Goal: Transaction & Acquisition: Purchase product/service

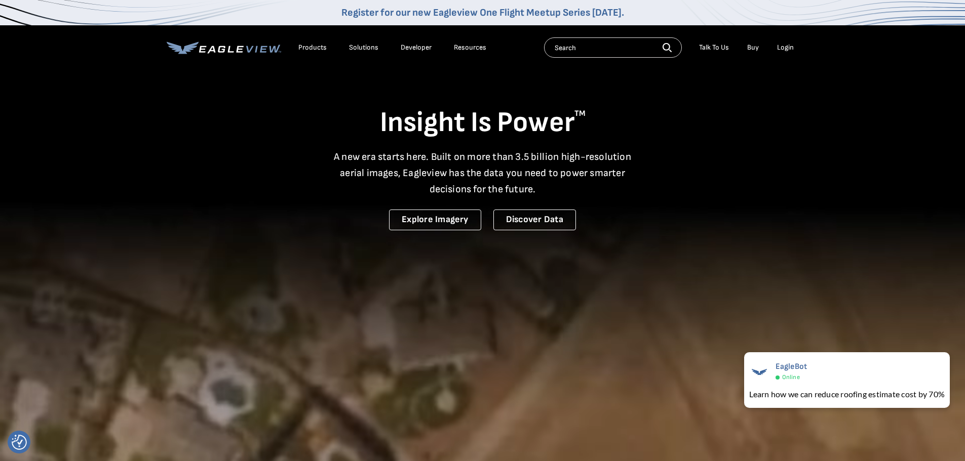
click at [786, 46] on div "Login" at bounding box center [785, 47] width 17 height 9
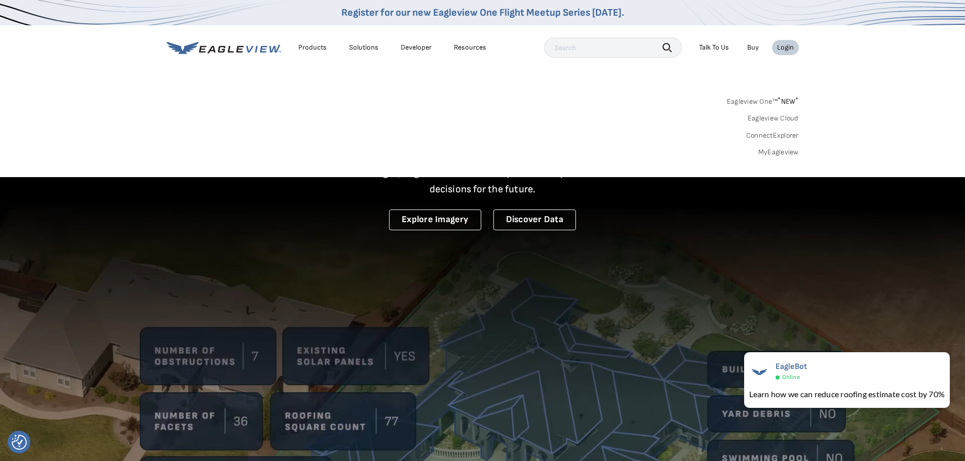
click at [767, 148] on link "MyEagleview" at bounding box center [778, 152] width 41 height 9
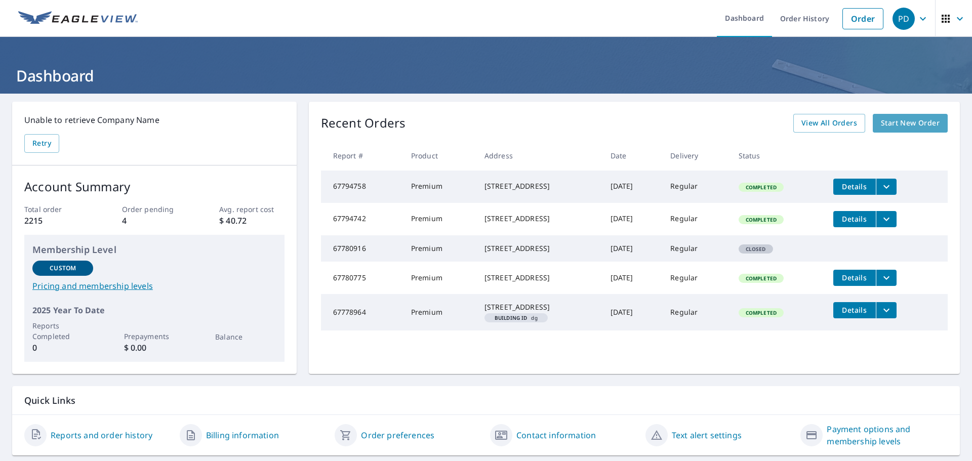
click at [889, 118] on span "Start New Order" at bounding box center [910, 123] width 59 height 13
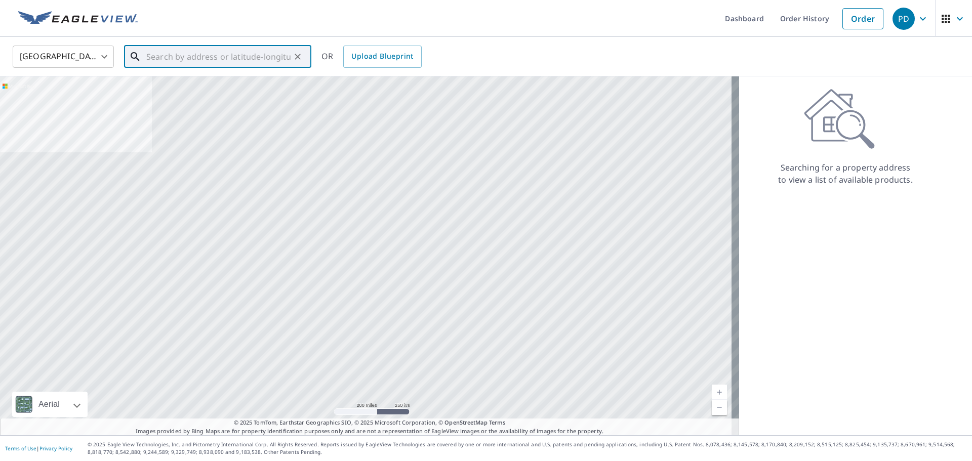
click at [200, 64] on input "text" at bounding box center [218, 57] width 144 height 28
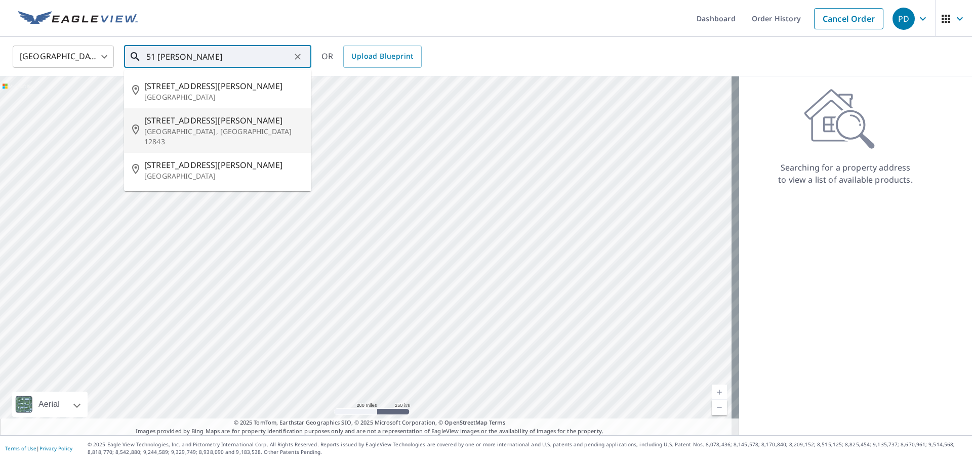
click at [182, 127] on p "[GEOGRAPHIC_DATA], [GEOGRAPHIC_DATA] 12843" at bounding box center [223, 137] width 159 height 20
type input "[STREET_ADDRESS][PERSON_NAME]"
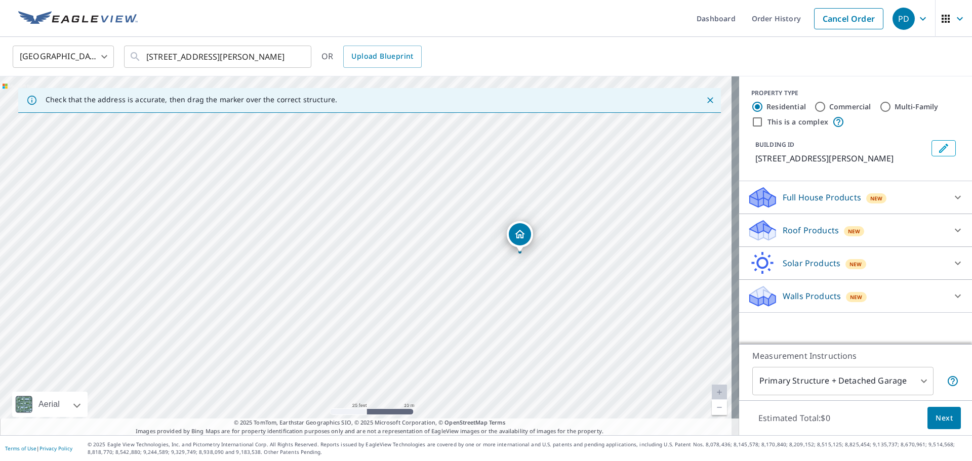
drag, startPoint x: 474, startPoint y: 212, endPoint x: 446, endPoint y: 333, distance: 123.8
click at [446, 333] on div "[STREET_ADDRESS][PERSON_NAME]" at bounding box center [369, 255] width 739 height 359
click at [934, 228] on div "Roof Products New" at bounding box center [847, 231] width 199 height 24
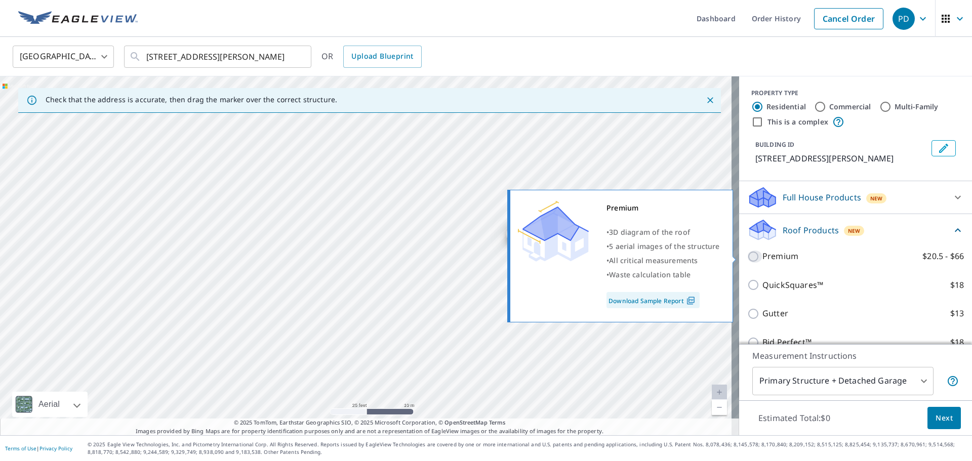
click at [748, 257] on input "Premium $20.5 - $66" at bounding box center [755, 257] width 15 height 12
checkbox input "true"
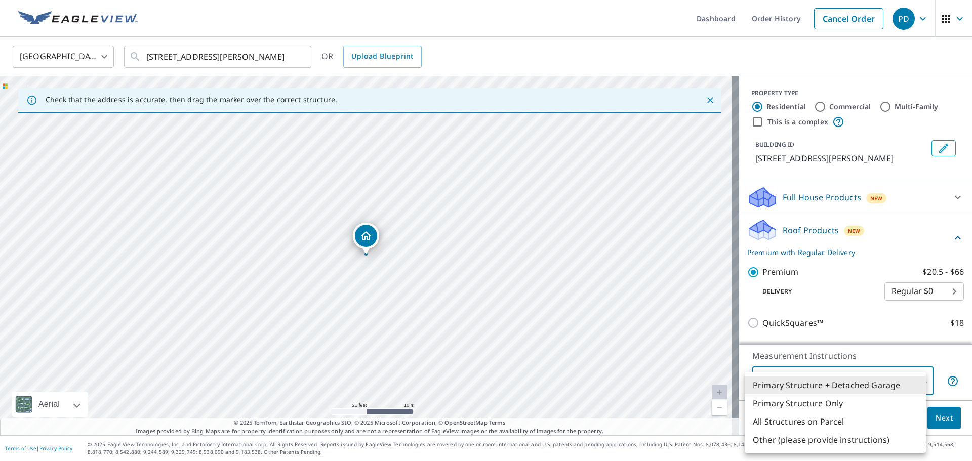
click at [909, 387] on body "PD PD Dashboard Order History Cancel Order PD United States [GEOGRAPHIC_DATA] ​…" at bounding box center [486, 230] width 972 height 461
click at [836, 401] on li "Primary Structure Only" at bounding box center [835, 404] width 181 height 18
type input "2"
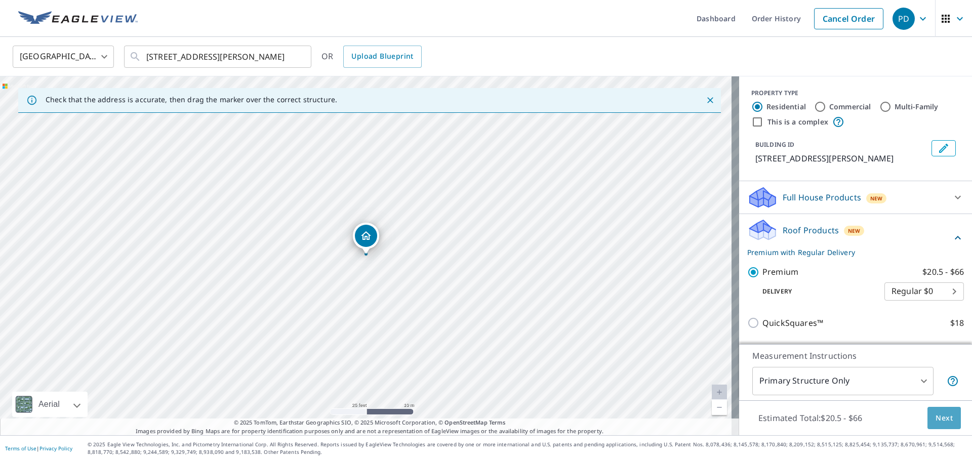
click at [929, 410] on button "Next" at bounding box center [944, 418] width 33 height 23
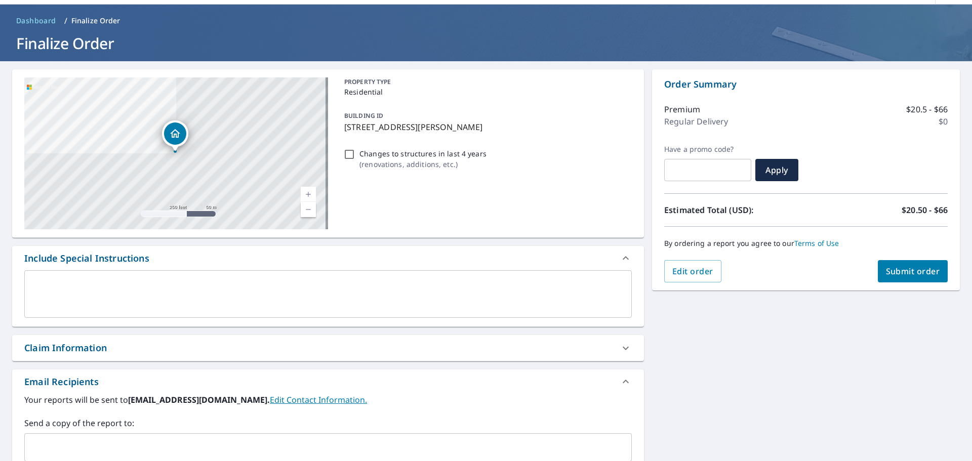
scroll to position [51, 0]
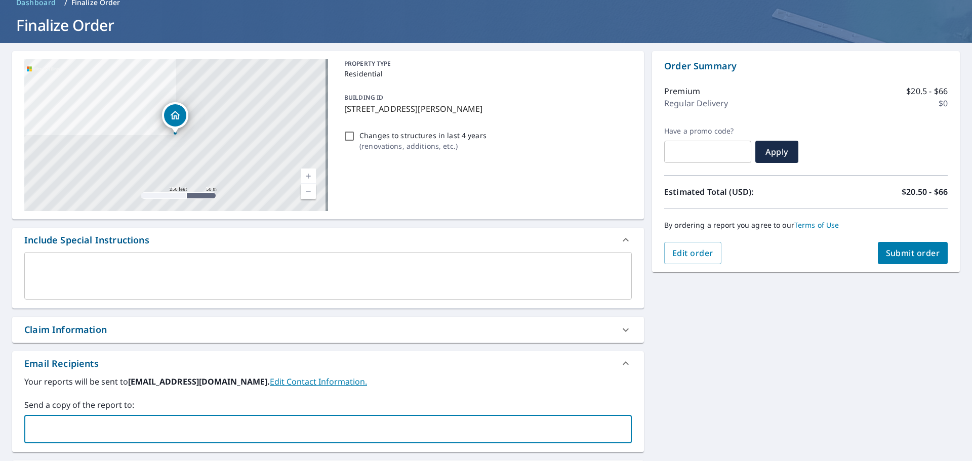
click at [90, 424] on input "text" at bounding box center [320, 429] width 583 height 19
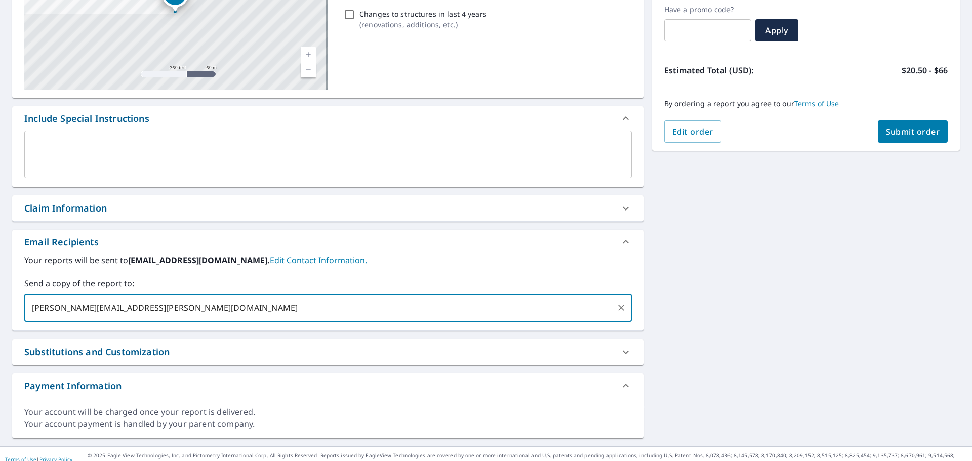
scroll to position [183, 0]
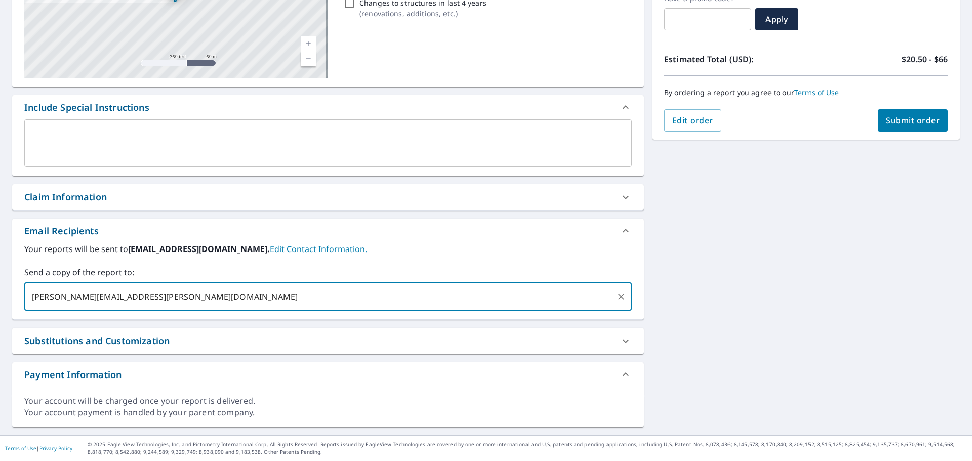
type input "[PERSON_NAME][EMAIL_ADDRESS][PERSON_NAME][DOMAIN_NAME]"
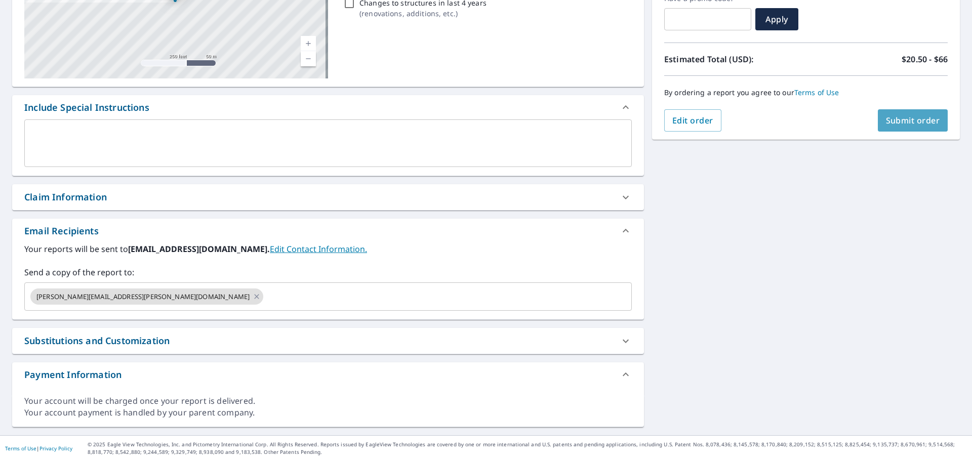
click at [894, 123] on span "Submit order" at bounding box center [913, 120] width 54 height 11
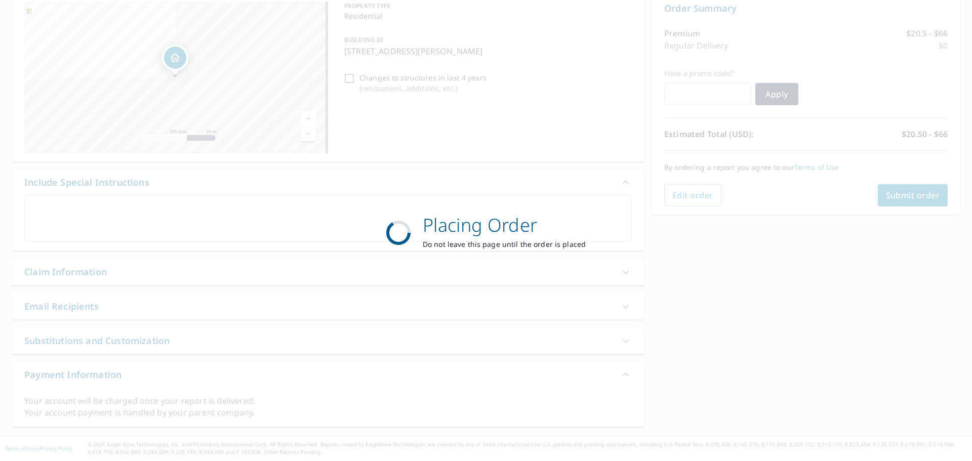
scroll to position [108, 0]
